Goal: Task Accomplishment & Management: Manage account settings

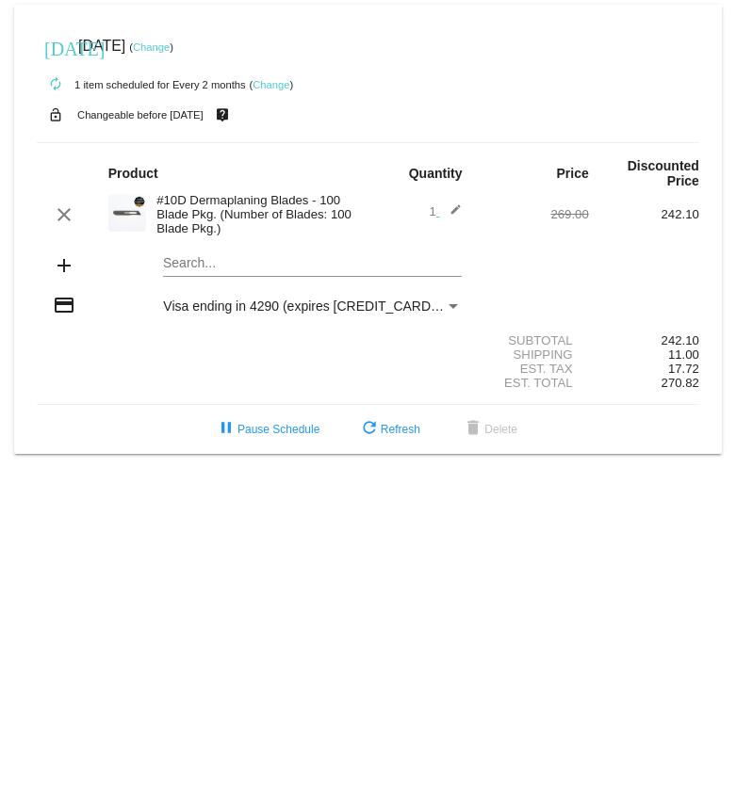
click at [287, 86] on link "Change" at bounding box center [270, 84] width 37 height 11
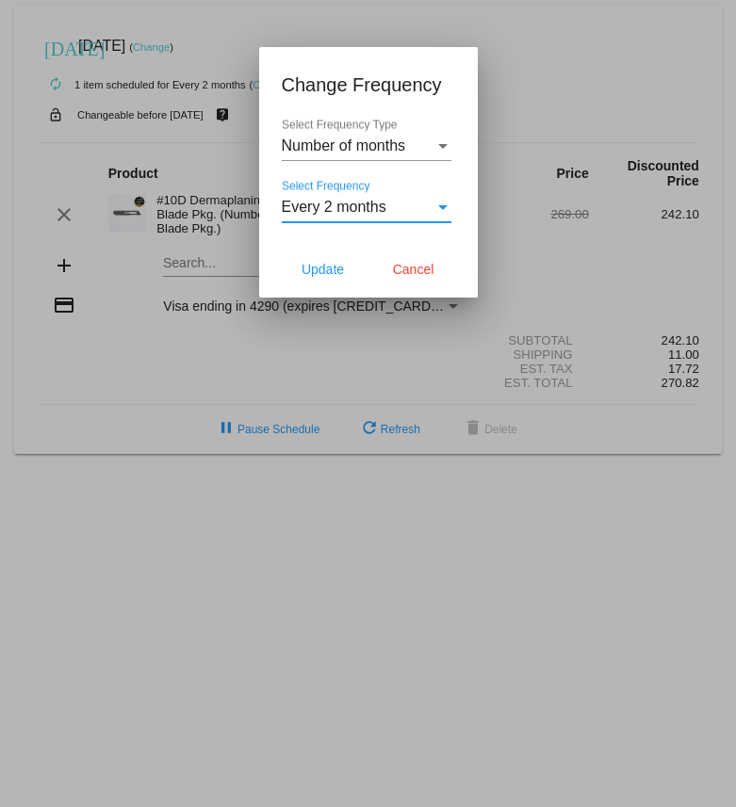
click at [352, 211] on span "Every 2 months" at bounding box center [334, 207] width 105 height 16
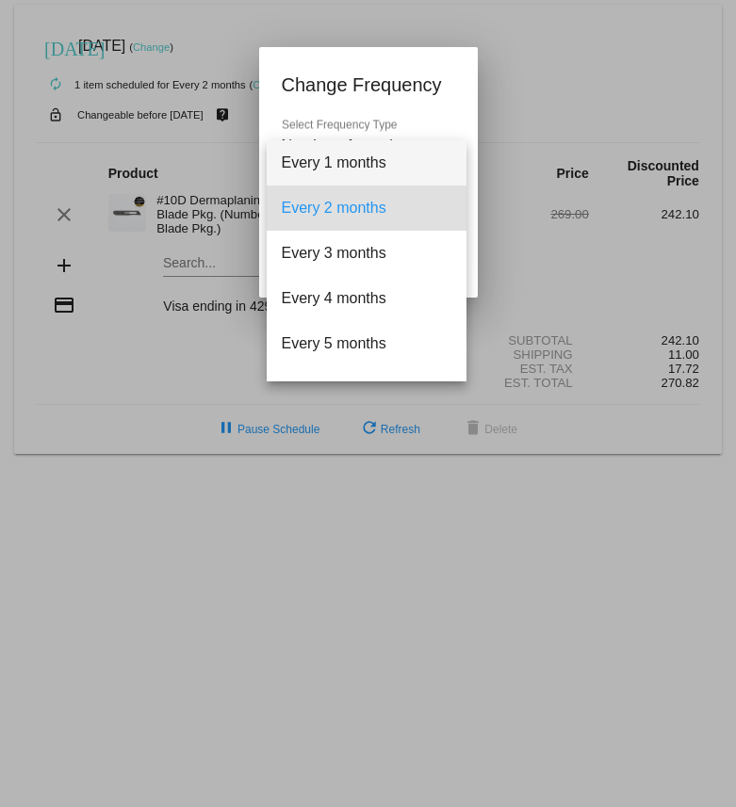
click at [348, 171] on span "Every 1 months" at bounding box center [367, 162] width 170 height 45
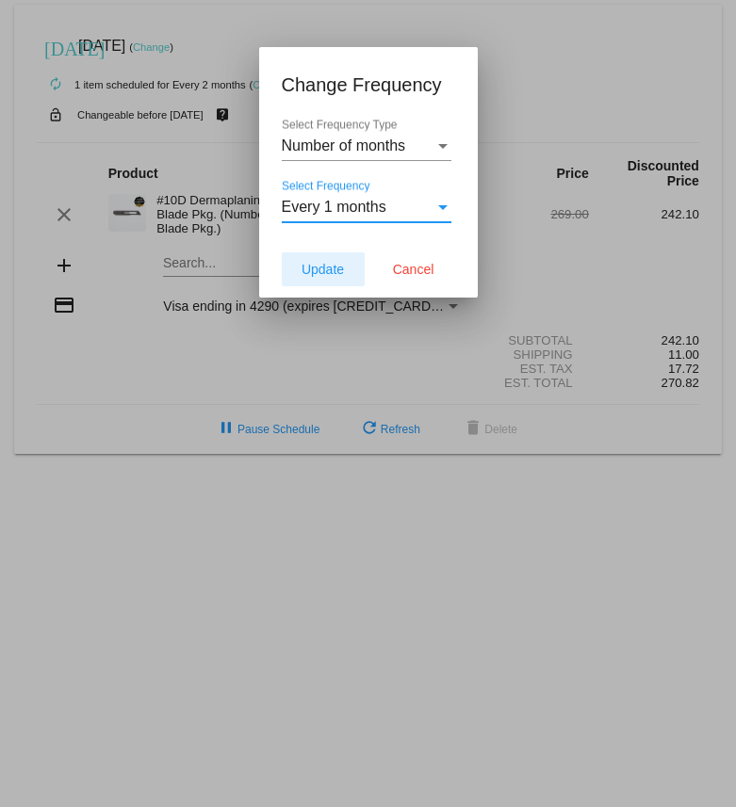
click at [335, 266] on span "Update" at bounding box center [322, 269] width 42 height 15
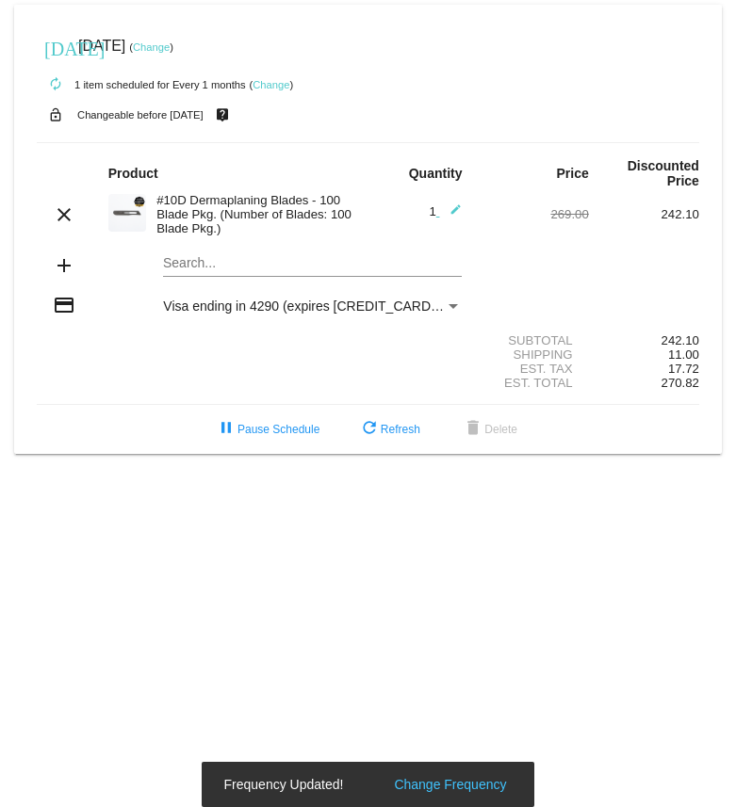
click at [170, 45] on link "Change" at bounding box center [151, 46] width 37 height 11
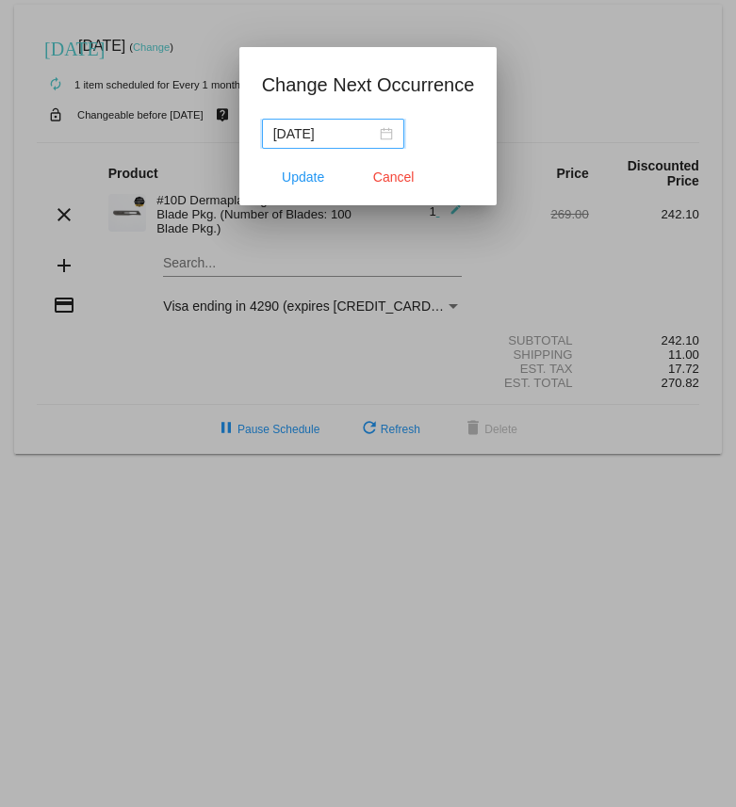
click at [364, 138] on div "[DATE]" at bounding box center [333, 133] width 120 height 21
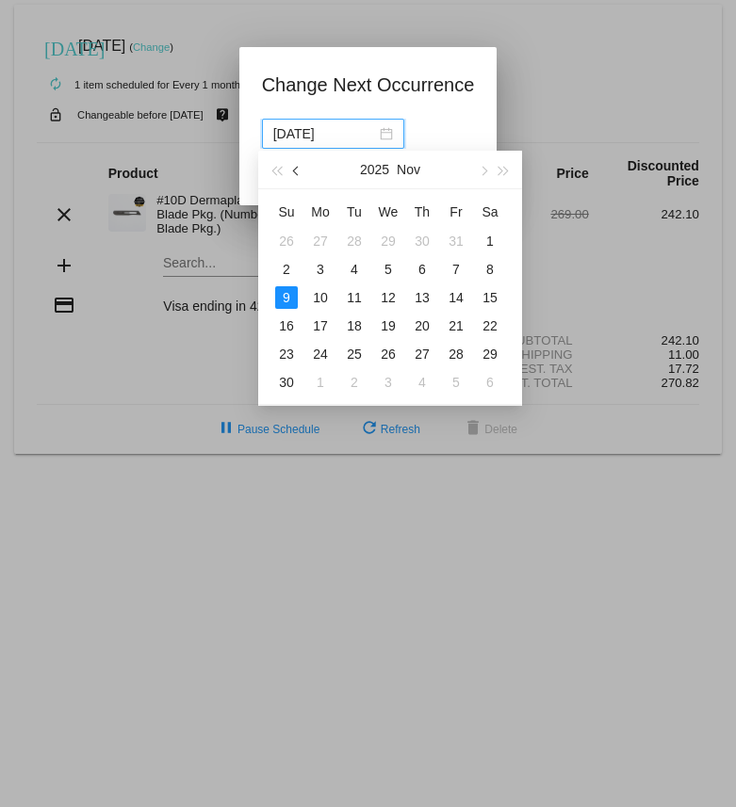
click at [301, 173] on button "button" at bounding box center [296, 170] width 21 height 38
click at [456, 241] on div "3" at bounding box center [456, 241] width 23 height 23
type input "[DATE]"
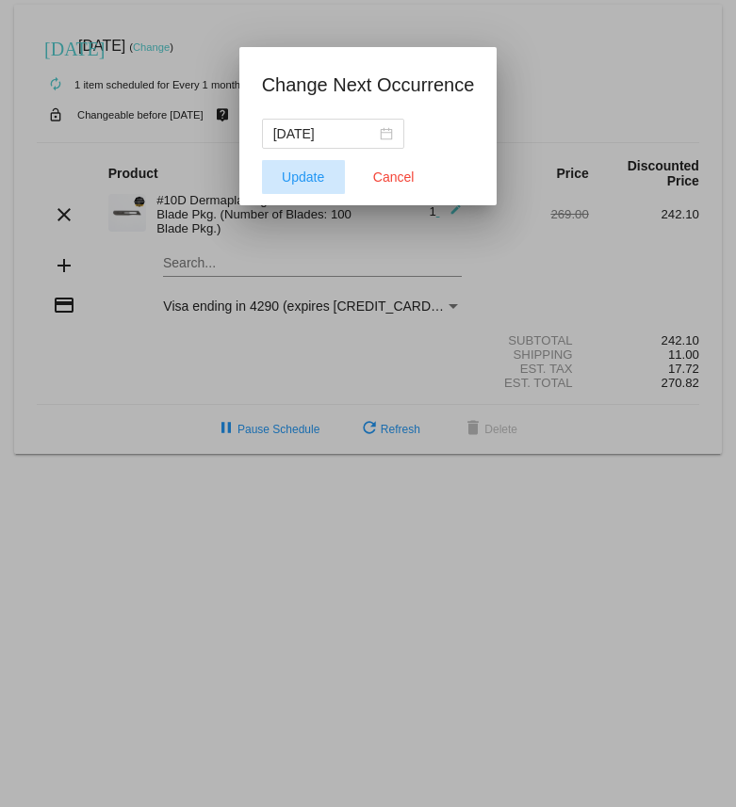
click at [310, 179] on span "Update" at bounding box center [303, 177] width 42 height 15
